Goal: Information Seeking & Learning: Understand process/instructions

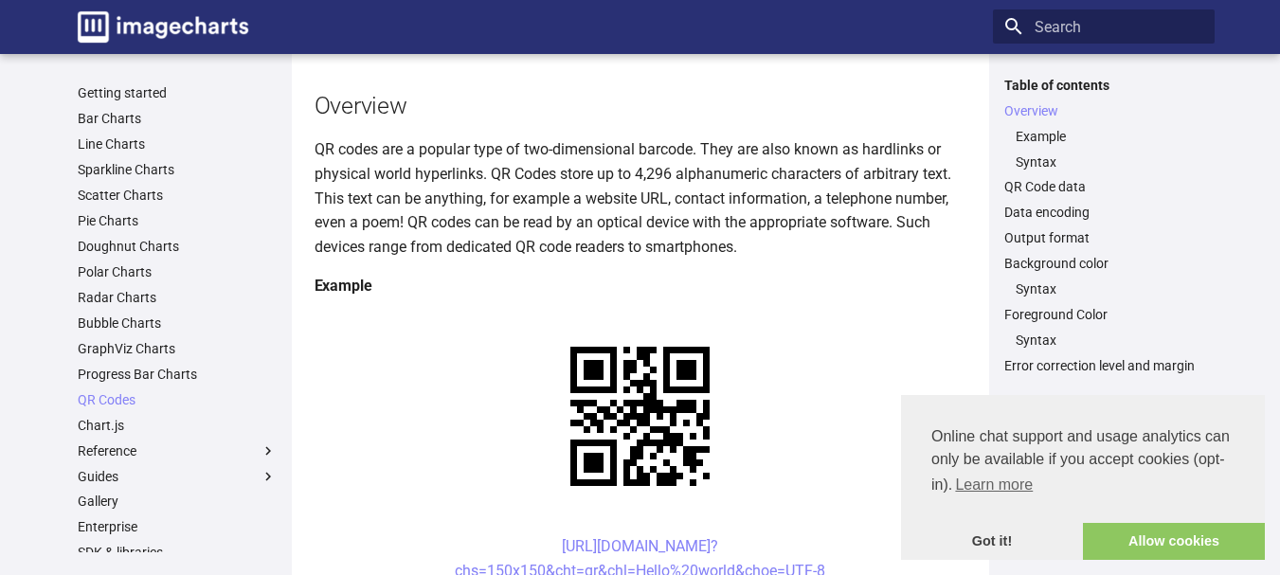
scroll to position [379, 0]
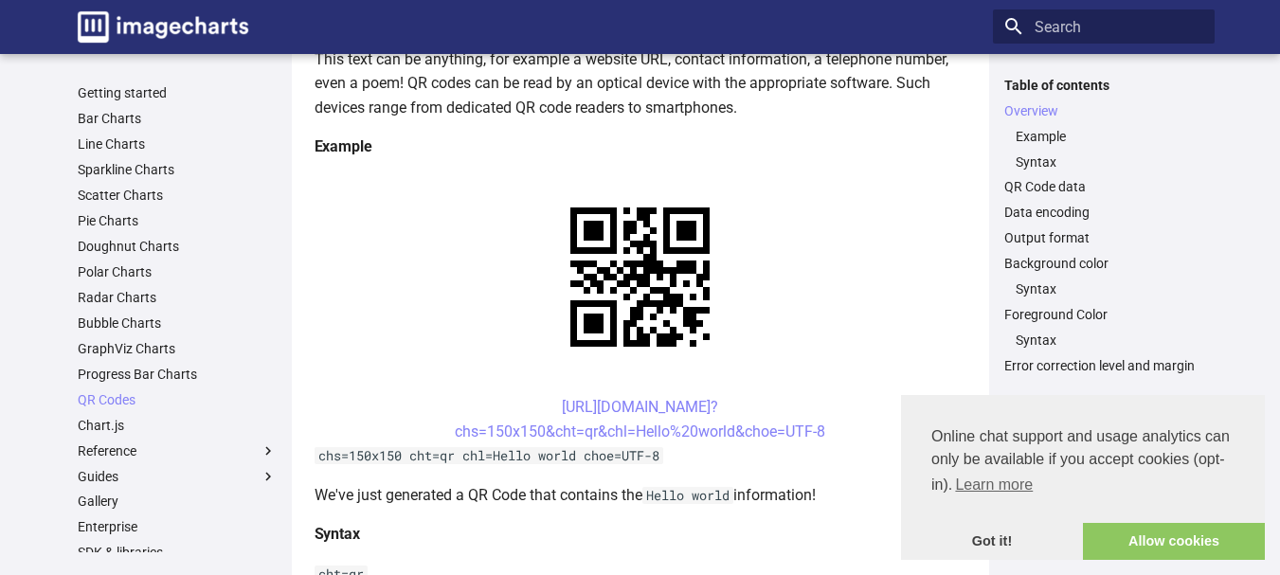
scroll to position [281, 0]
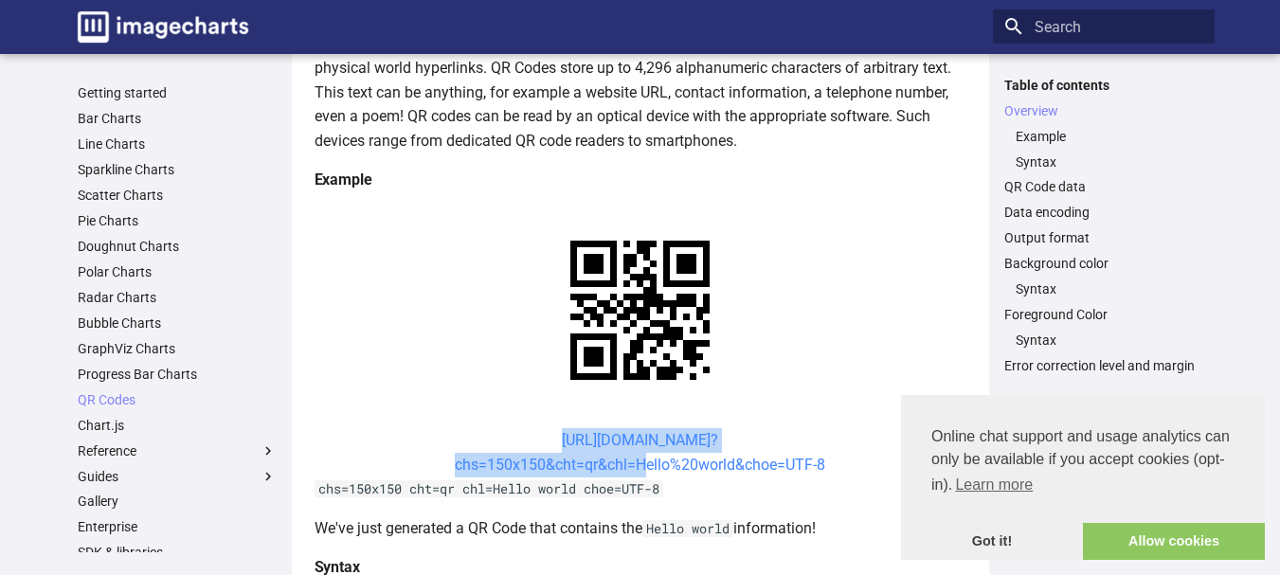
drag, startPoint x: 528, startPoint y: 257, endPoint x: 636, endPoint y: 290, distance: 113.0
click at [636, 428] on center "https://image-charts.com/chart? chs=150x150&cht=qr&chl=Hello%20world&choe=UTF-8" at bounding box center [641, 452] width 652 height 48
copy link "https://image-charts.com/chart? chs=150x150&cht=qr&chl="
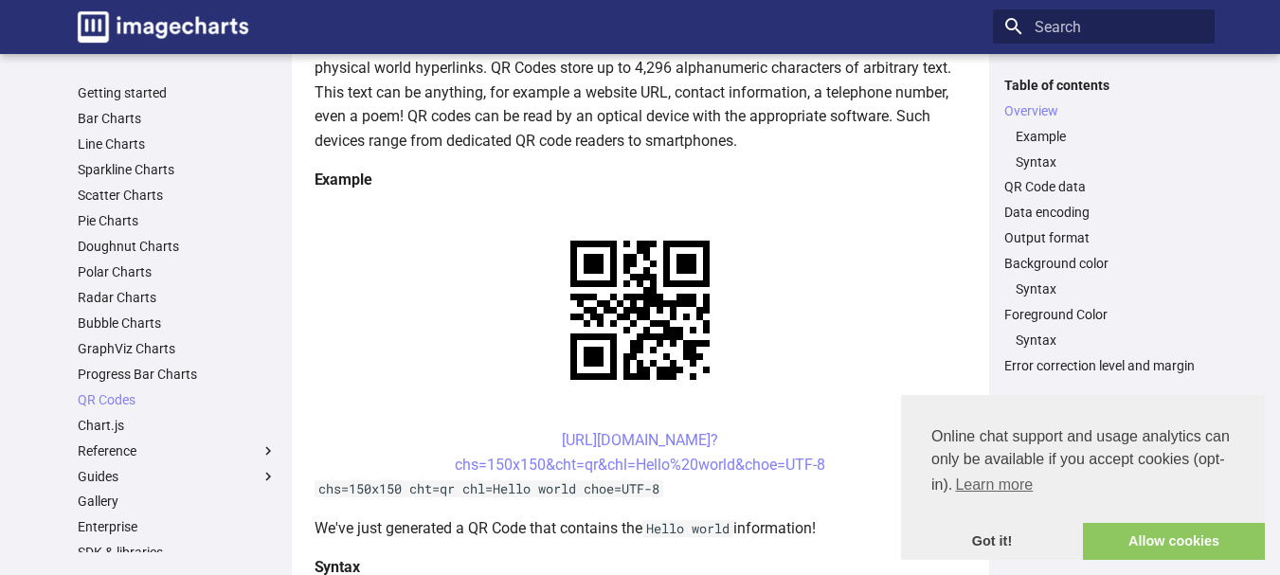
click at [790, 130] on p "QR codes are a popular type of two-dimensional barcode. They are also known as …" at bounding box center [641, 91] width 652 height 121
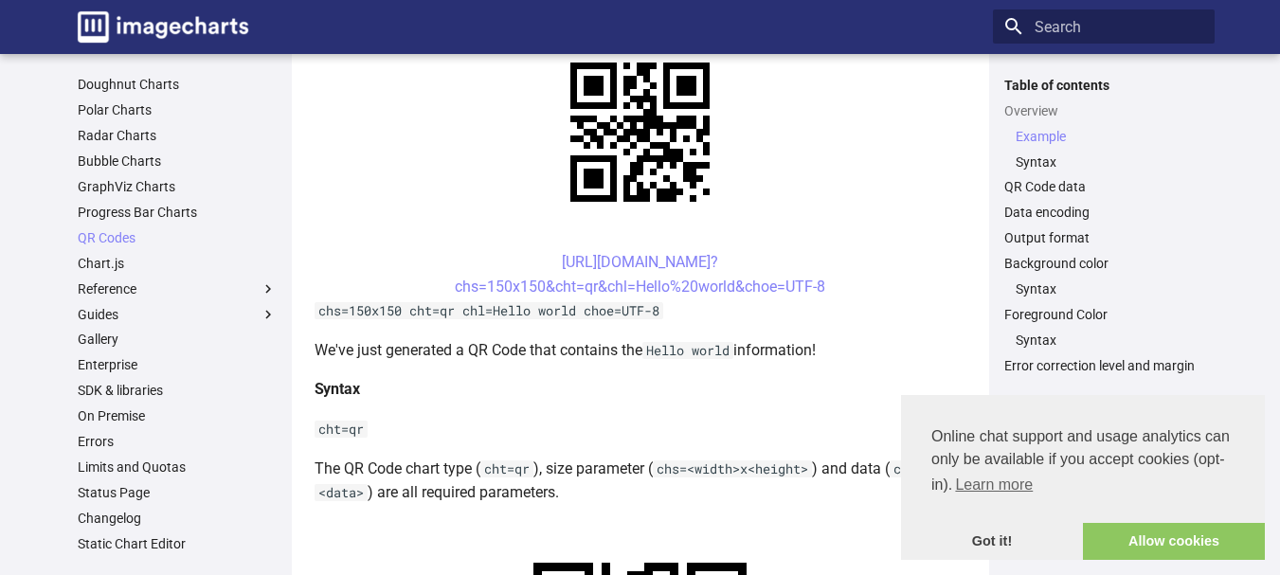
scroll to position [569, 0]
